Goal: Task Accomplishment & Management: Manage account settings

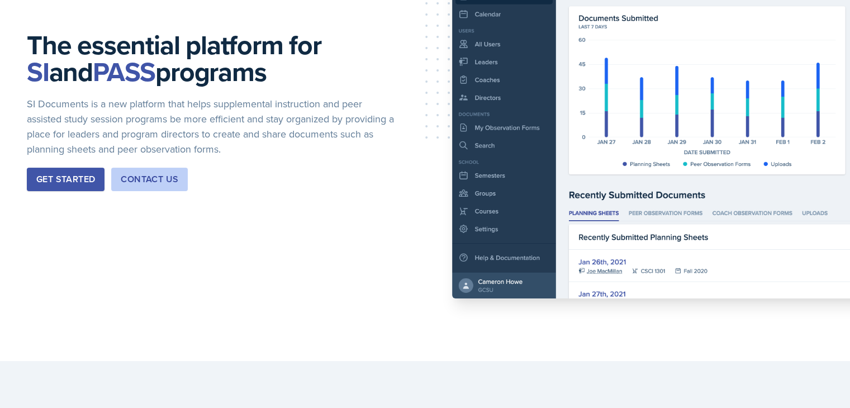
scroll to position [112, 0]
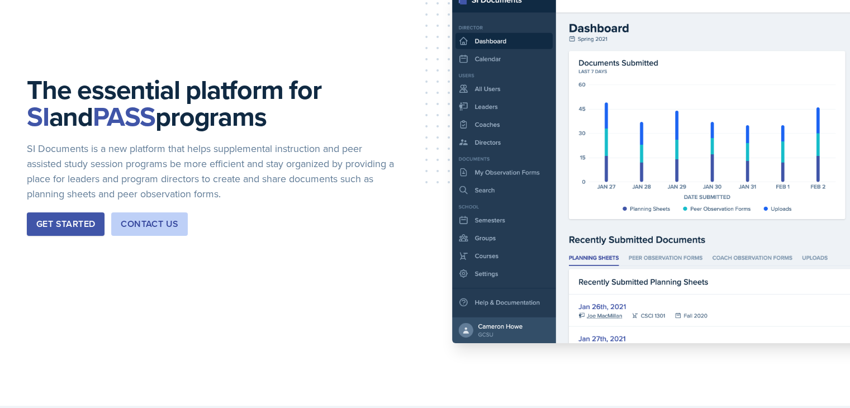
click at [57, 221] on button "Get Started" at bounding box center [66, 223] width 78 height 23
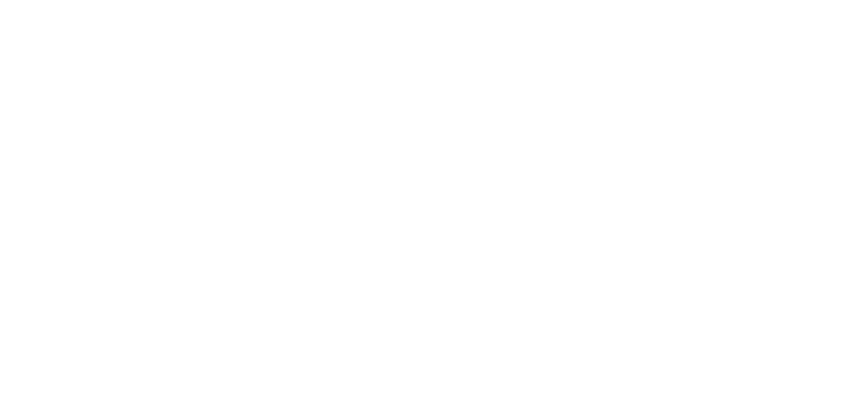
scroll to position [112, 0]
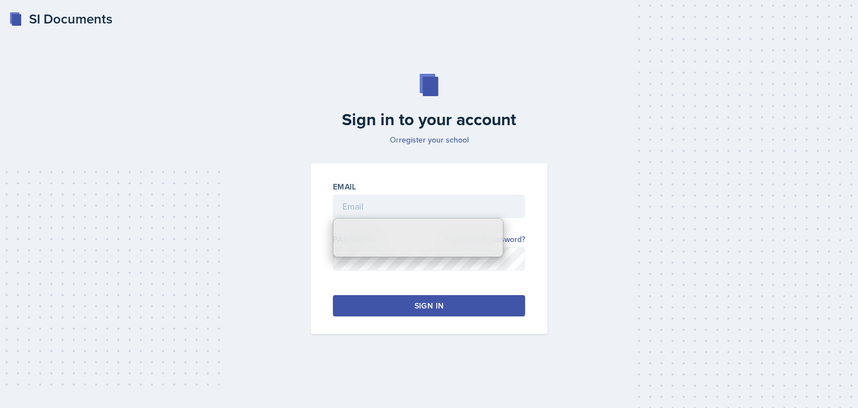
click at [370, 206] on input "email" at bounding box center [429, 205] width 192 height 23
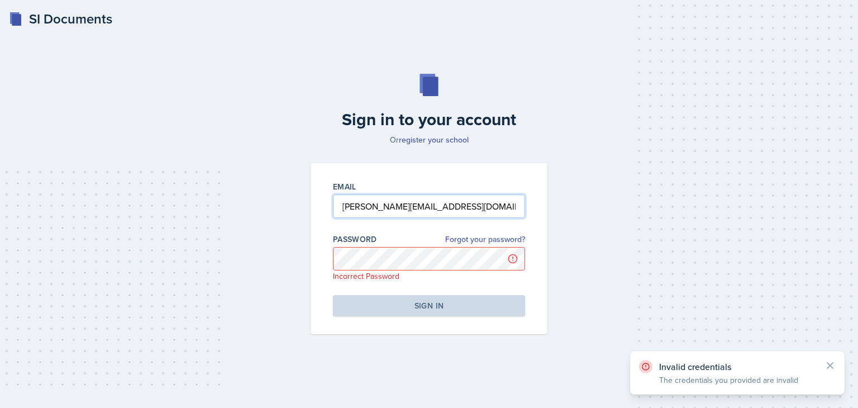
click at [436, 204] on input "rebecca.deroth@bobcars.gcsu.edu" at bounding box center [429, 205] width 192 height 23
type input "rebecca.deroth@bobcats.gcsu.edu"
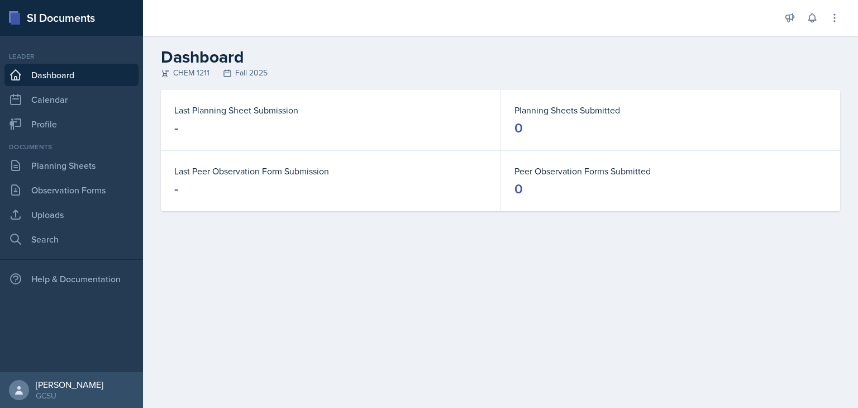
drag, startPoint x: 838, startPoint y: 1, endPoint x: 622, endPoint y: 54, distance: 222.2
click at [622, 54] on h2 "Dashboard" at bounding box center [500, 57] width 679 height 20
